Goal: Information Seeking & Learning: Learn about a topic

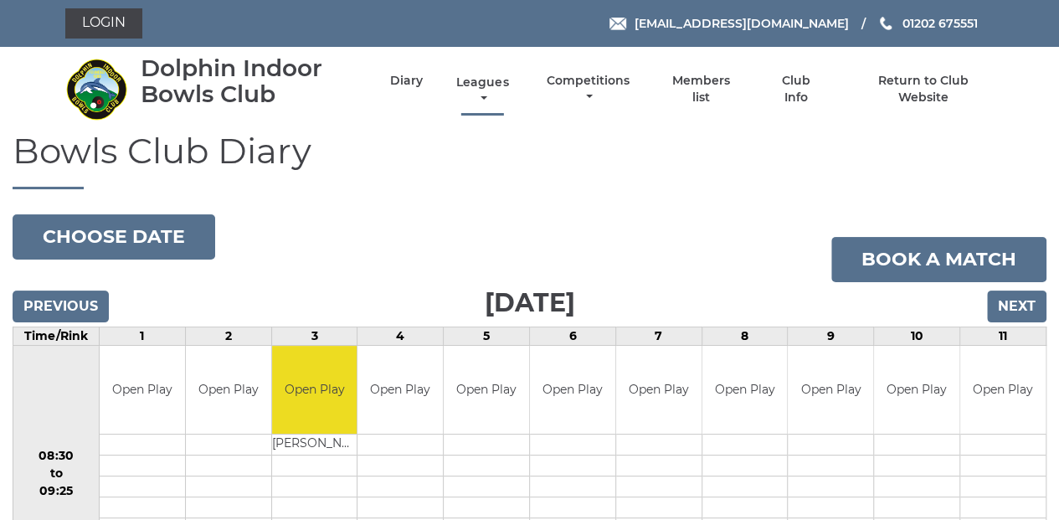
click at [486, 85] on link "Leagues" at bounding box center [482, 91] width 60 height 33
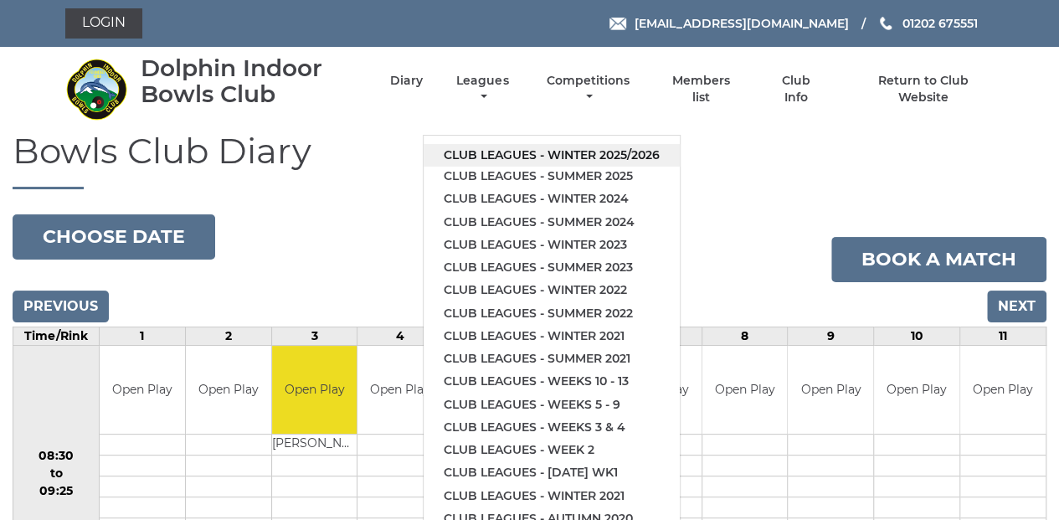
click at [542, 157] on link "Club leagues - Winter 2025/2026" at bounding box center [552, 155] width 256 height 23
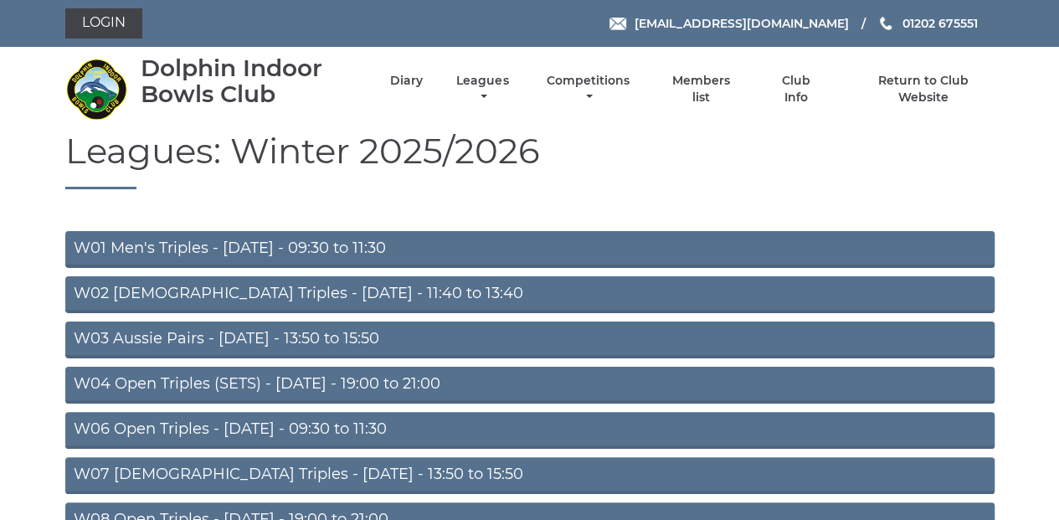
click at [456, 384] on link "W04 Open Triples (SETS) - [DATE] - 19:00 to 21:00" at bounding box center [529, 385] width 929 height 37
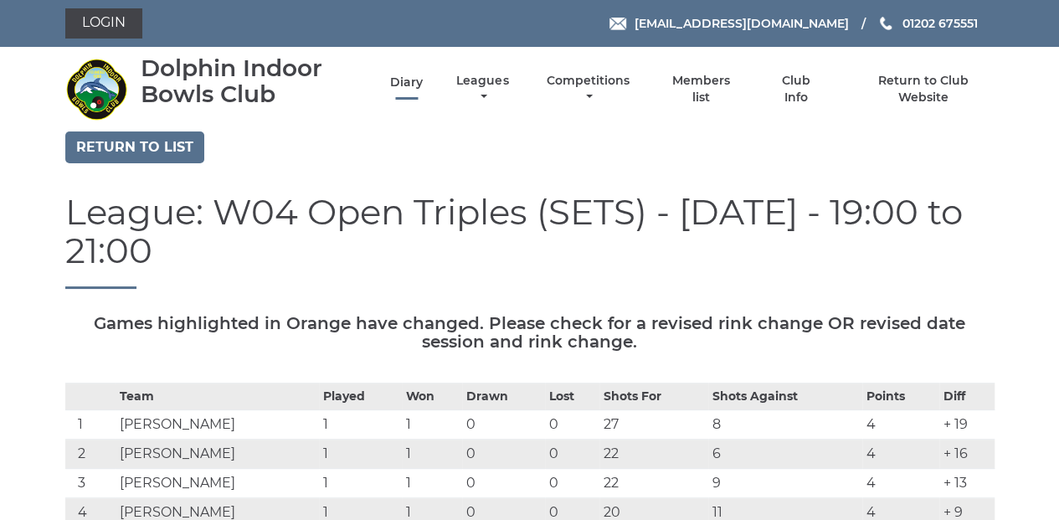
click at [412, 82] on link "Diary" at bounding box center [406, 83] width 33 height 16
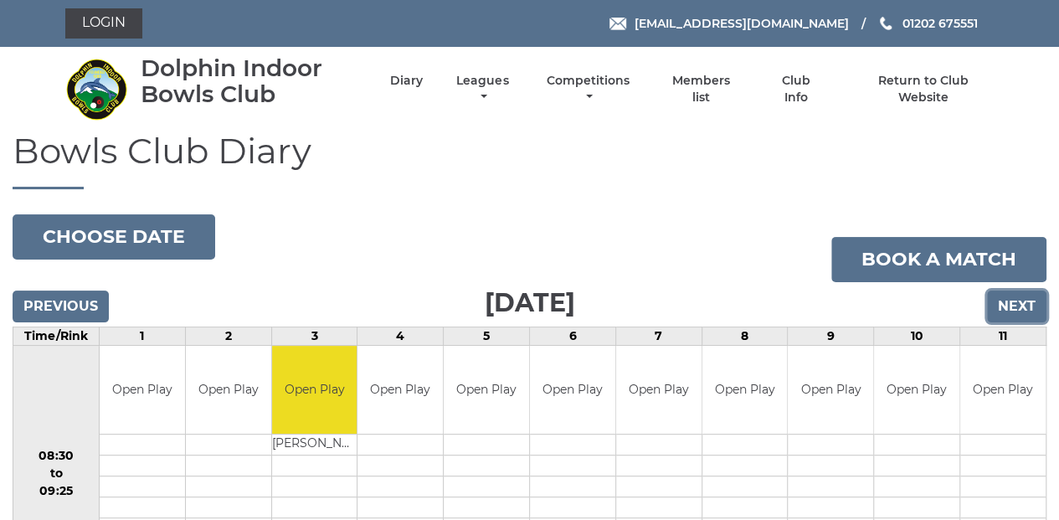
click at [1012, 311] on input "Next" at bounding box center [1016, 307] width 59 height 32
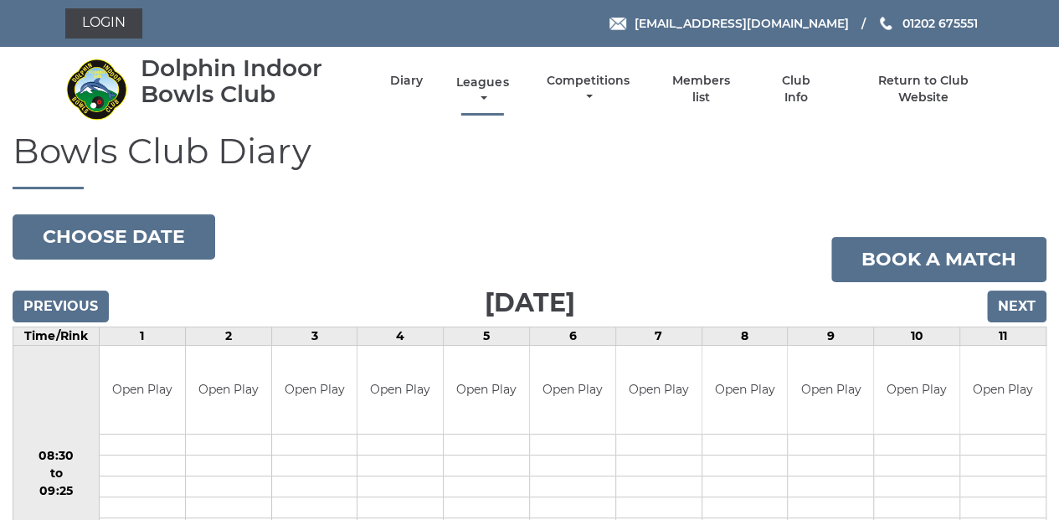
click at [482, 85] on link "Leagues" at bounding box center [482, 91] width 60 height 33
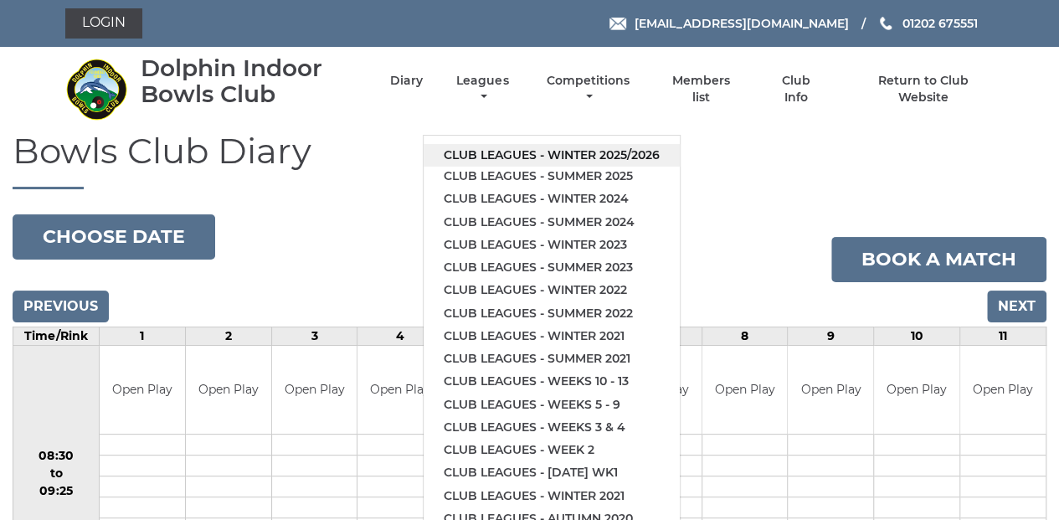
click at [559, 152] on link "Club leagues - Winter 2025/2026" at bounding box center [552, 155] width 256 height 23
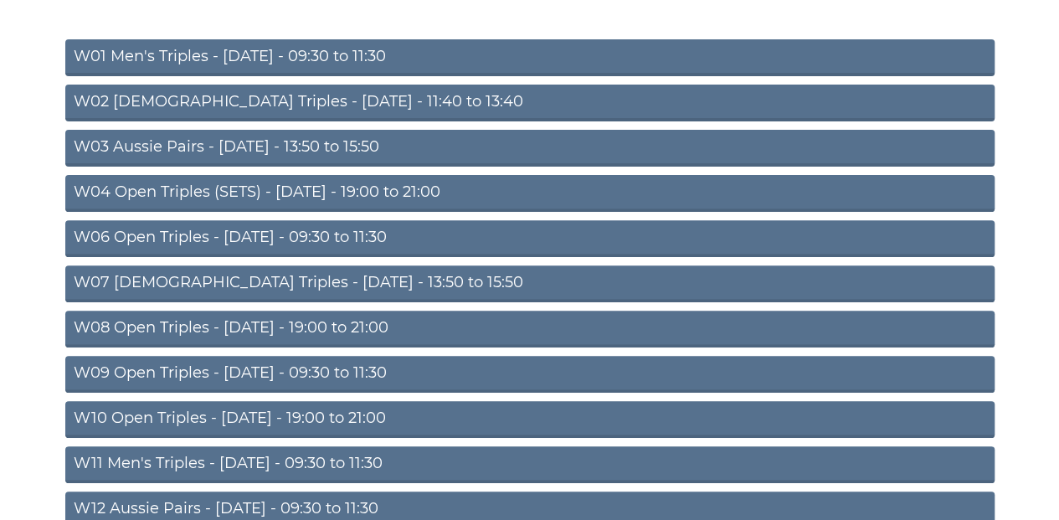
scroll to position [223, 0]
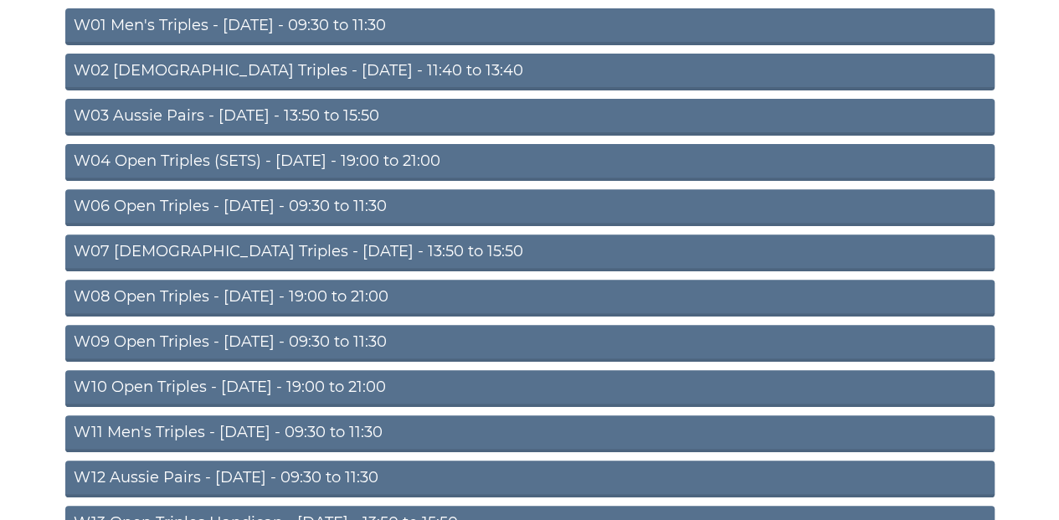
click at [444, 203] on link "W06 Open Triples - [DATE] - 09:30 to 11:30" at bounding box center [529, 207] width 929 height 37
